Goal: Task Accomplishment & Management: Complete application form

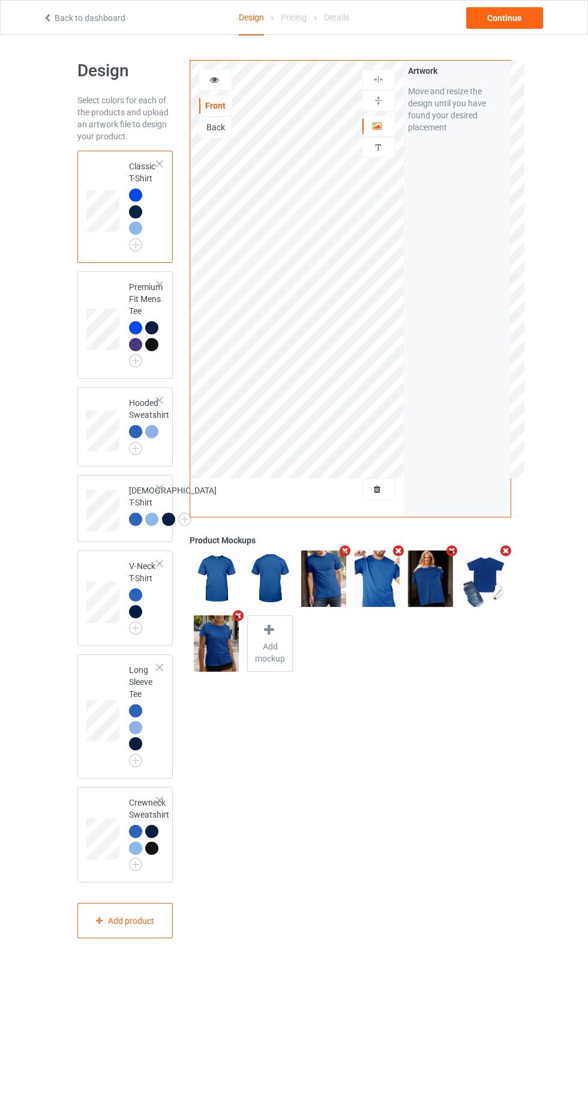
click at [388, 492] on div at bounding box center [379, 489] width 32 height 12
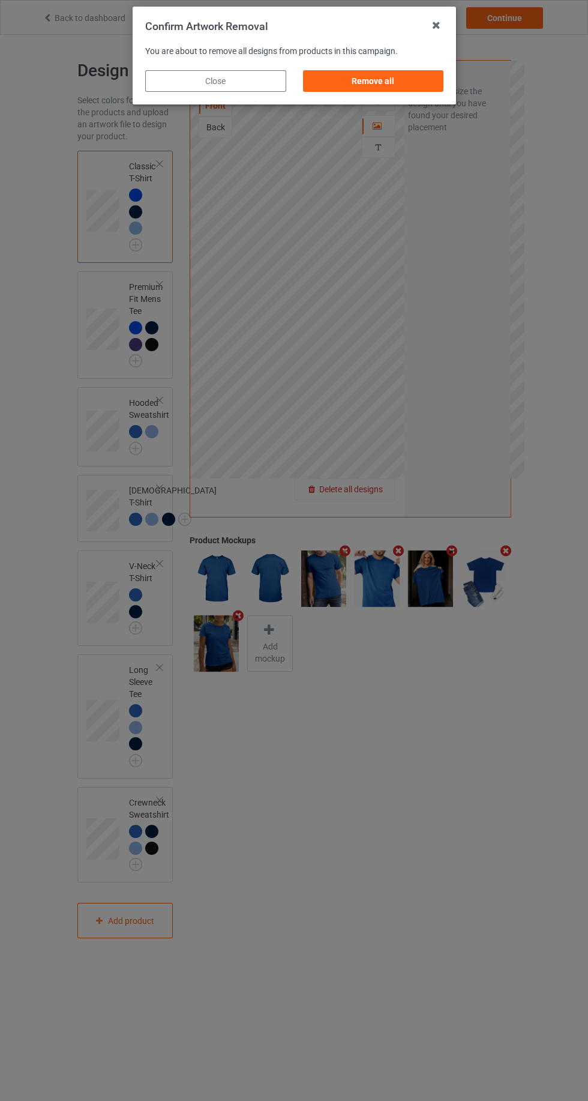
click at [379, 85] on div "Remove all" at bounding box center [373, 81] width 141 height 22
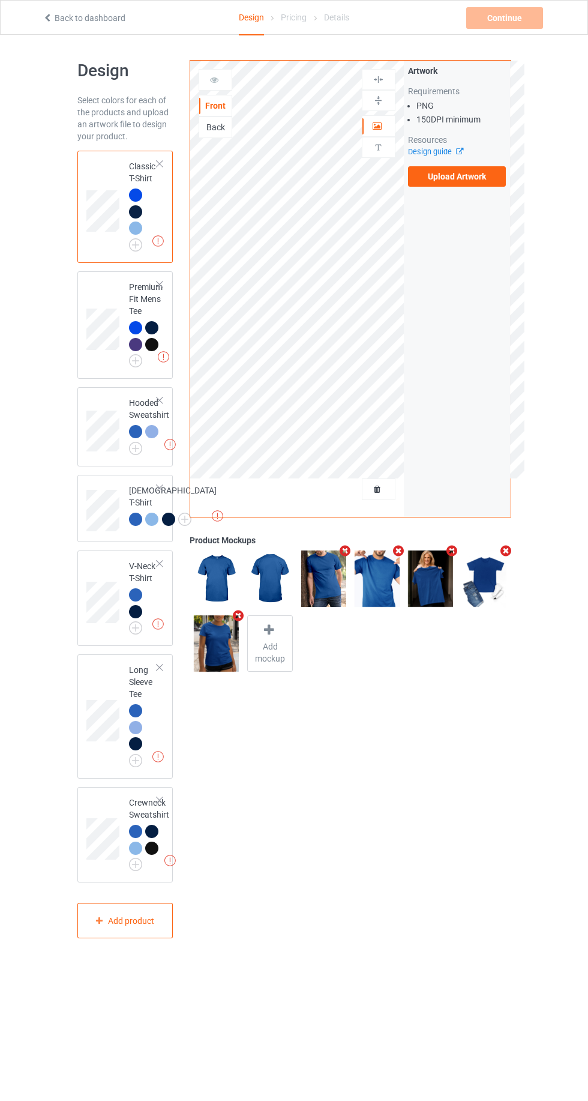
click at [481, 173] on label "Upload Artwork" at bounding box center [457, 176] width 98 height 20
click at [0, 0] on input "Upload Artwork" at bounding box center [0, 0] width 0 height 0
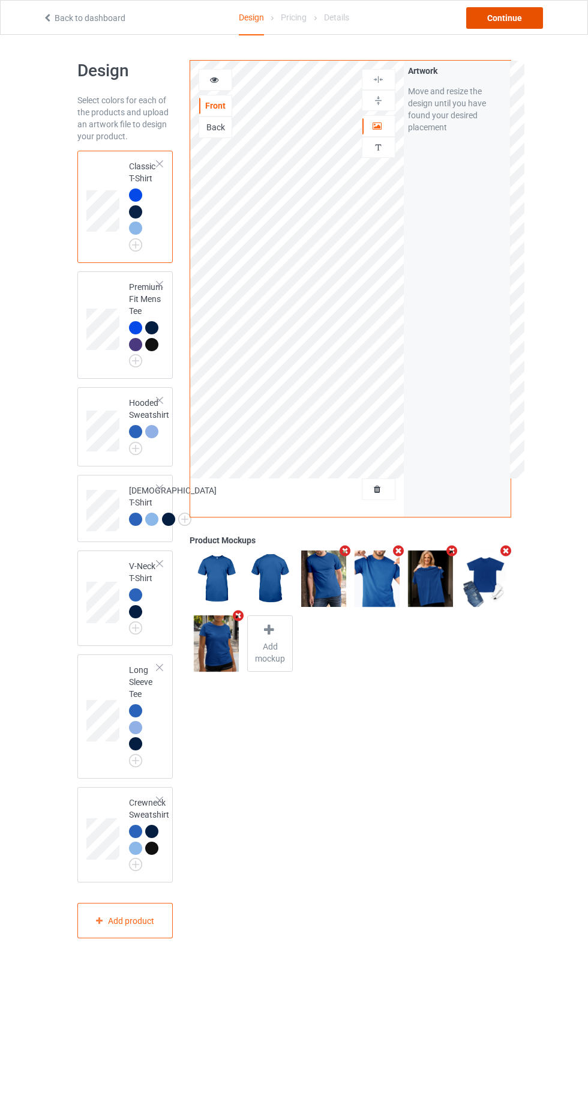
click at [492, 22] on div "Continue" at bounding box center [505, 18] width 77 height 22
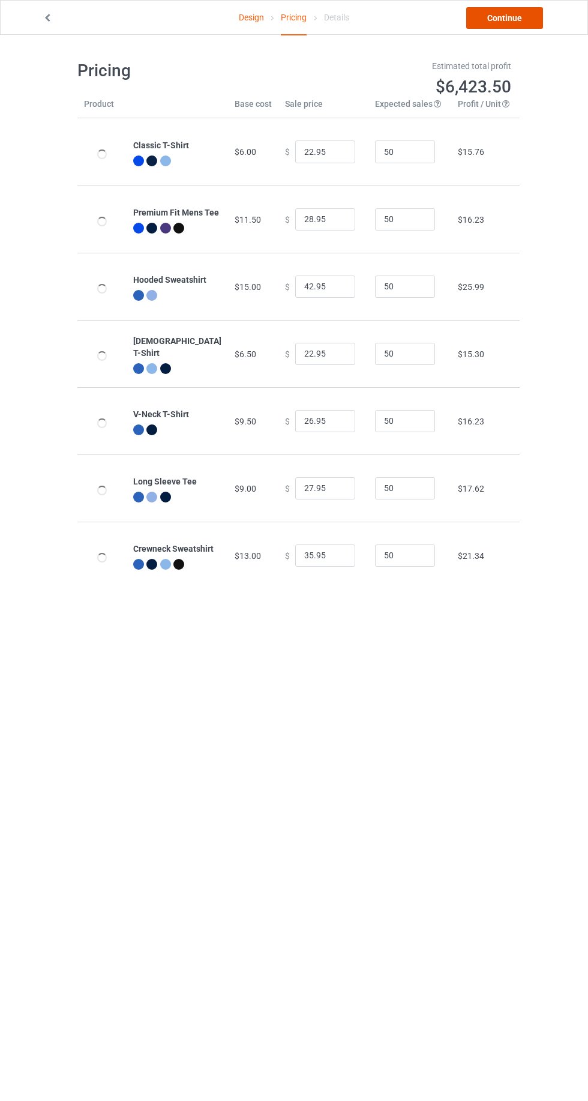
click at [487, 18] on link "Continue" at bounding box center [505, 18] width 77 height 22
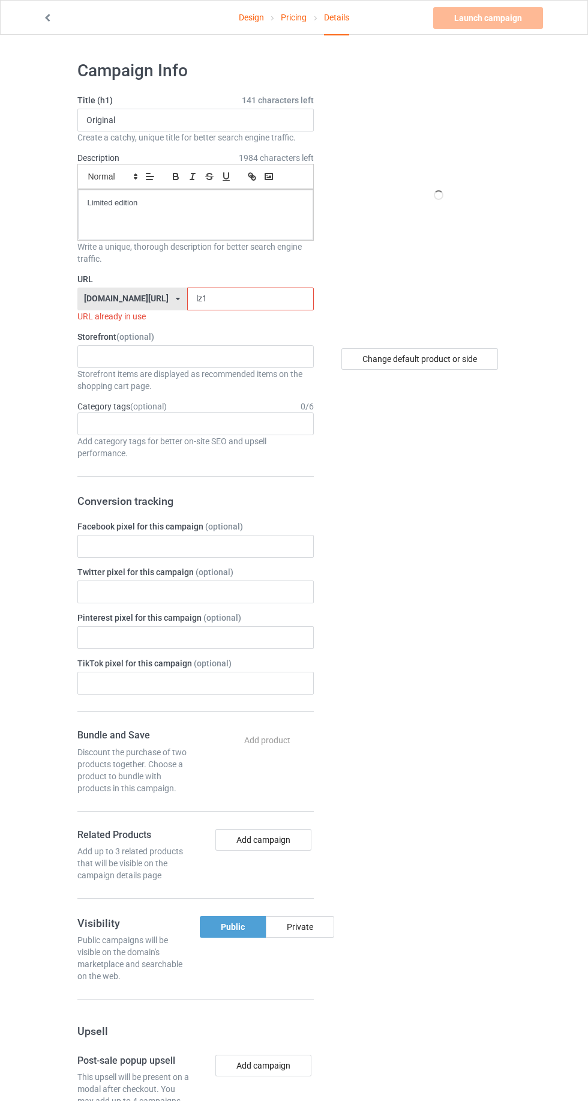
click at [192, 295] on input "lz1" at bounding box center [250, 299] width 127 height 23
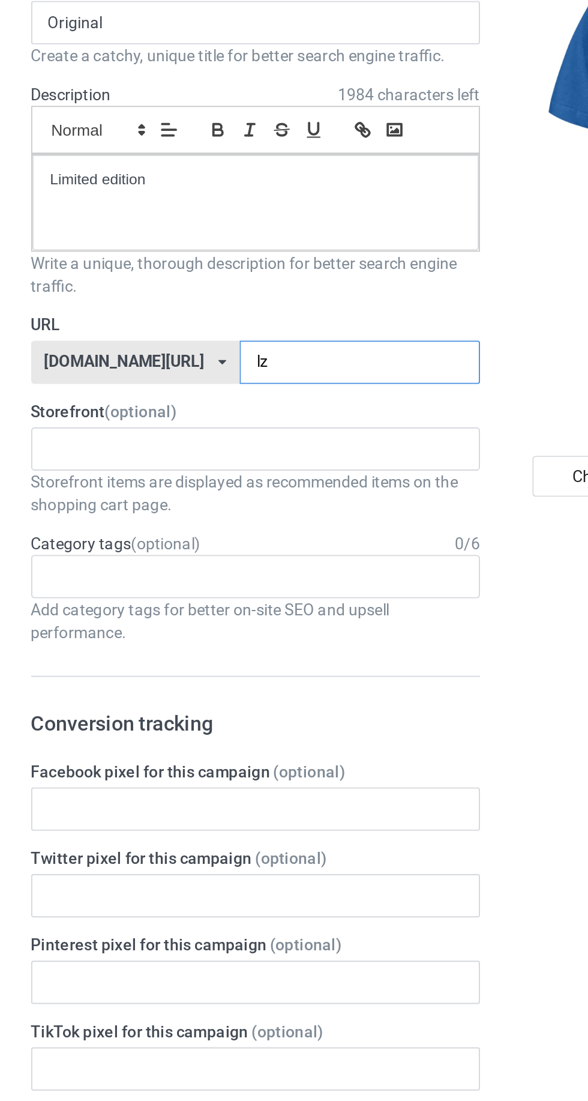
type input "lzb"
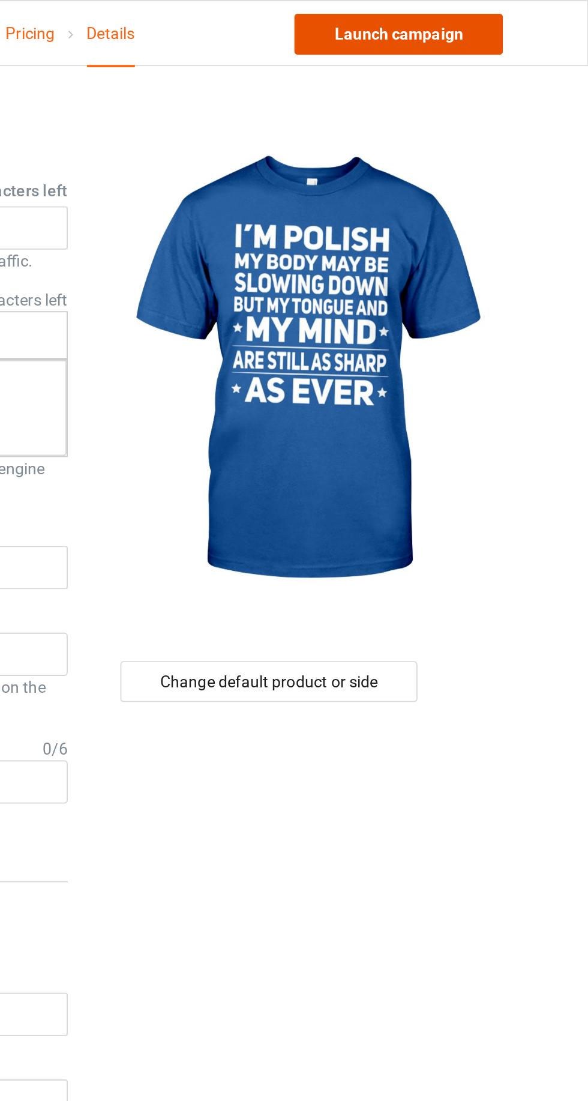
click at [497, 25] on link "Launch campaign" at bounding box center [489, 18] width 110 height 22
